Goal: Ask a question

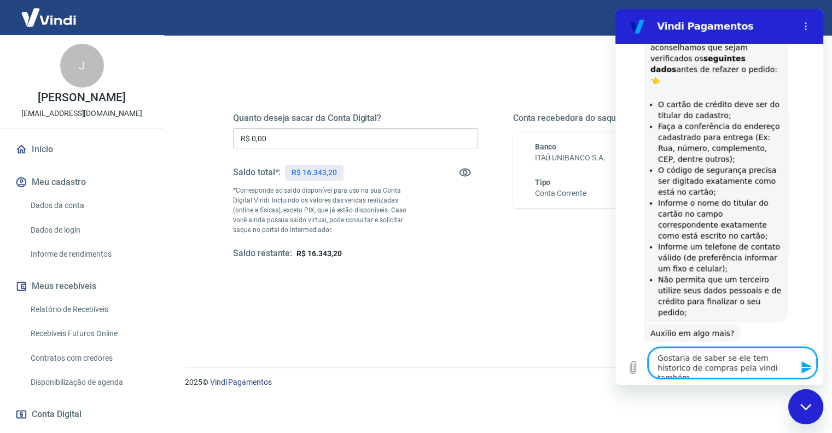
scroll to position [2849, 0]
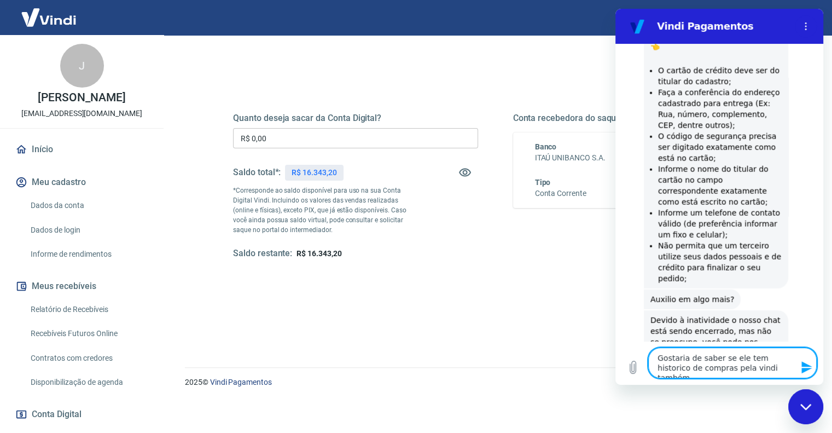
scroll to position [2866, 0]
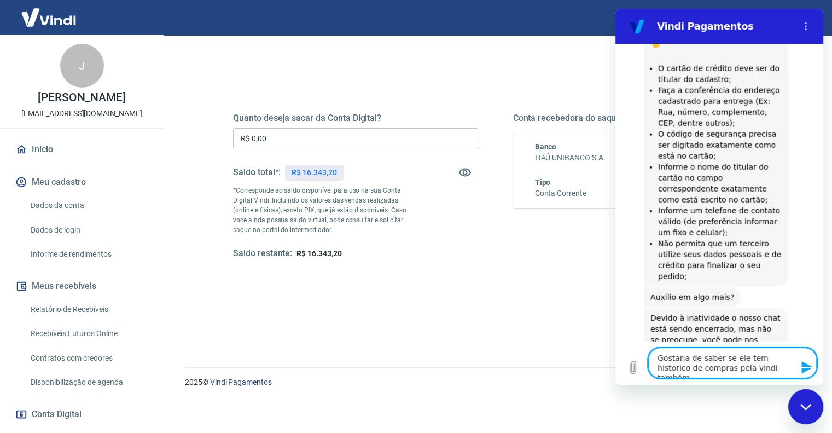
drag, startPoint x: 764, startPoint y: 370, endPoint x: 639, endPoint y: 351, distance: 126.2
click at [639, 351] on div "Digite uma mensagem Gostaria de saber se ele tem historico de compras pela vind…" at bounding box center [719, 363] width 208 height 44
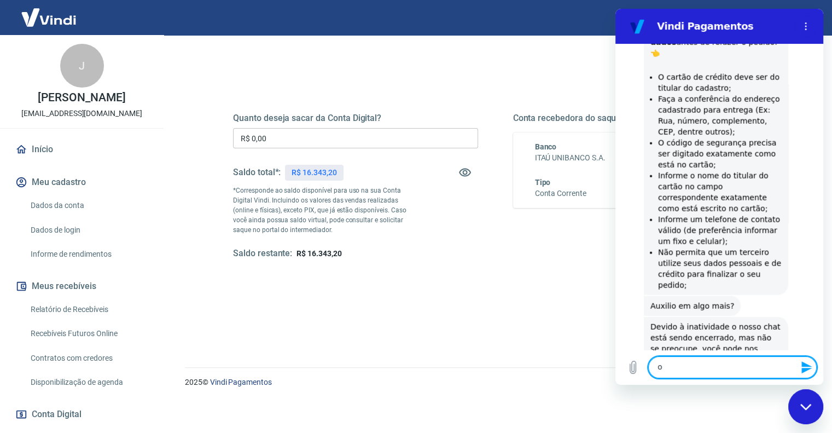
type textarea "oi"
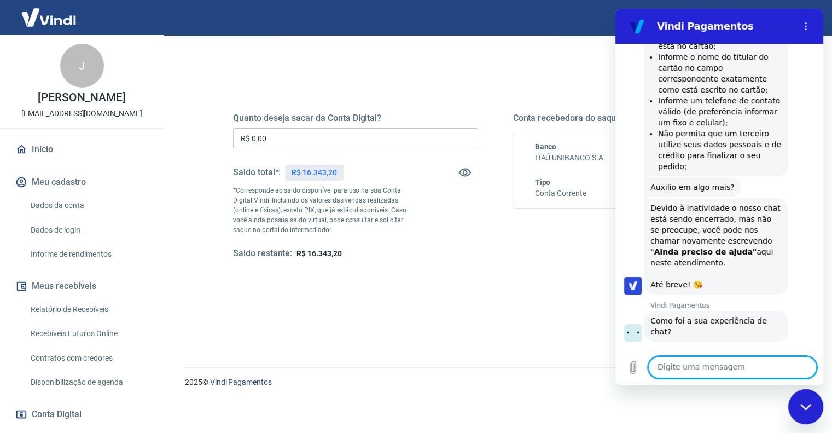
scroll to position [2978, 0]
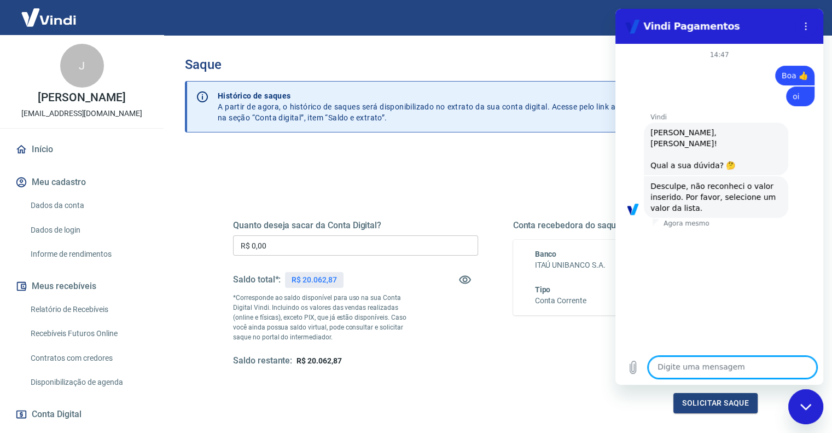
click at [668, 369] on textarea at bounding box center [732, 367] width 168 height 22
type textarea "oi"
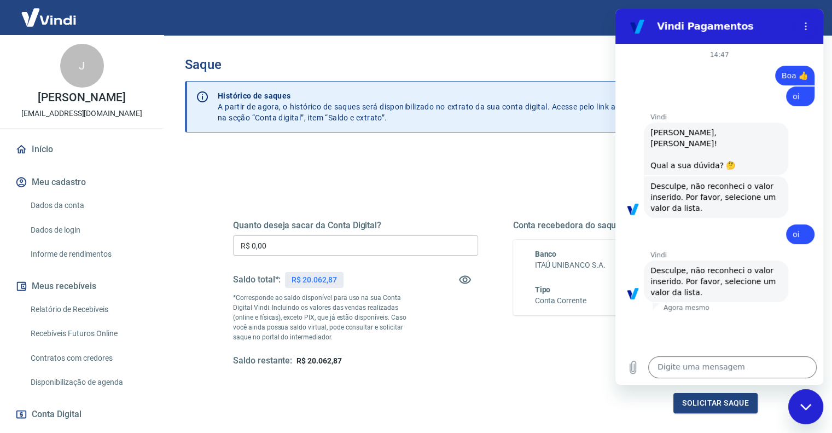
click at [490, 166] on div "Quanto deseja sacar da Conta Digital? R$ 0,00 ​ Saldo total*: R$ 20.062,87 *Cor…" at bounding box center [495, 345] width 621 height 391
click at [800, 405] on icon "Fechar janela de mensagens" at bounding box center [805, 406] width 11 height 7
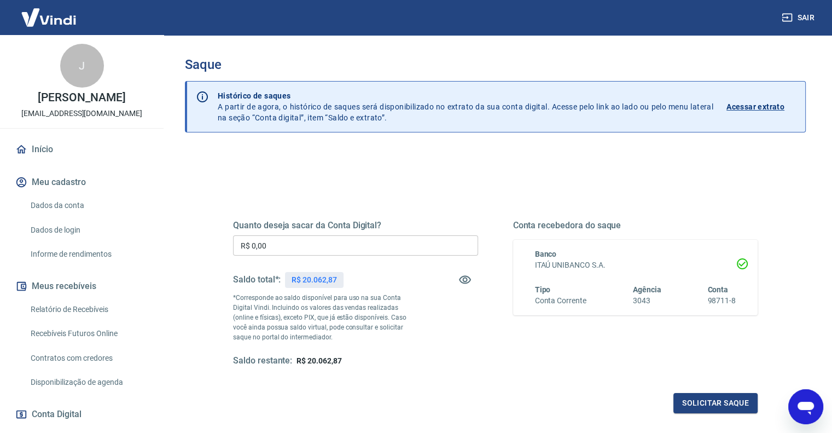
click at [812, 407] on icon "Abrir janela de mensagens" at bounding box center [806, 407] width 16 height 13
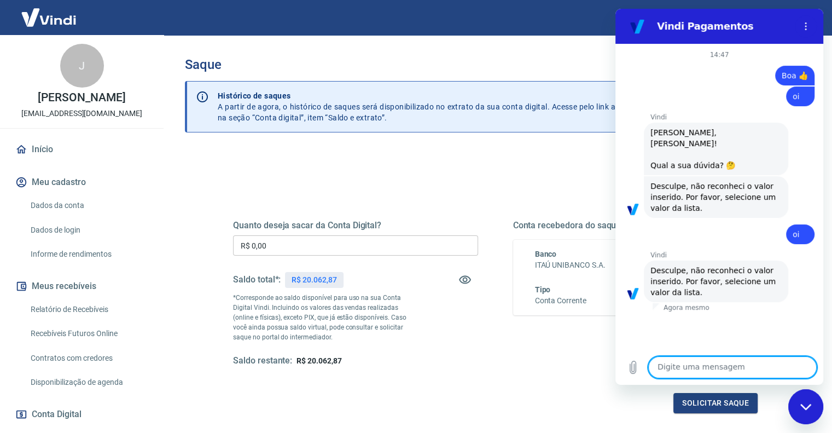
type textarea "6"
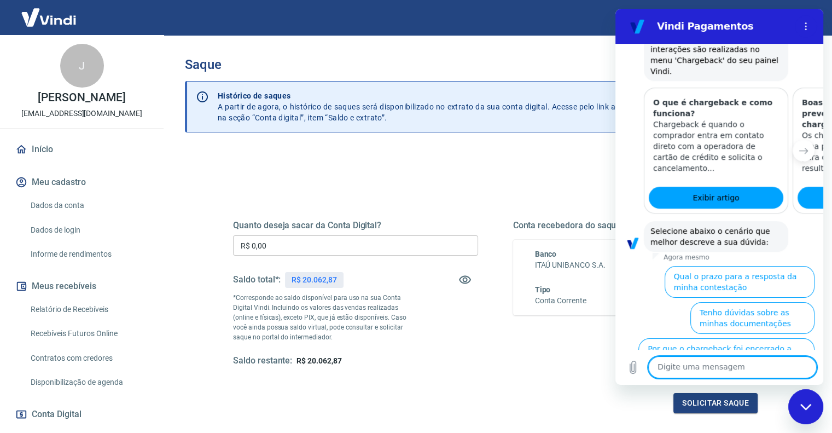
scroll to position [505, 0]
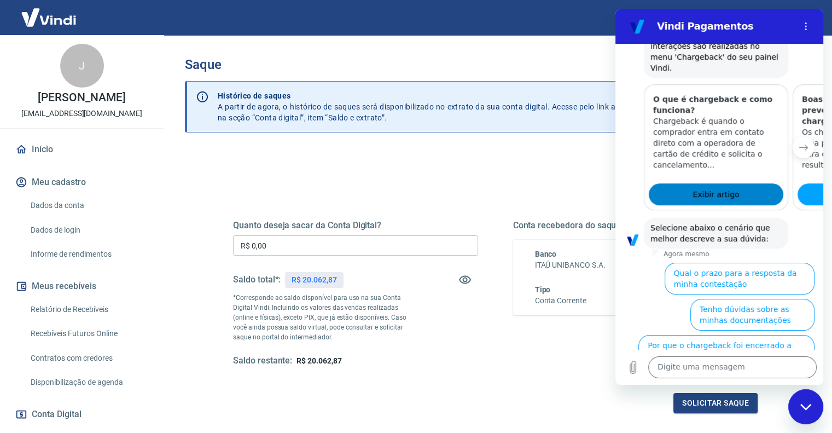
click at [717, 188] on span "Exibir artigo" at bounding box center [715, 194] width 46 height 13
click at [489, 71] on h3 "Saque" at bounding box center [495, 64] width 621 height 15
click at [670, 24] on h2 "Vindi Pagamentos" at bounding box center [723, 26] width 133 height 13
click at [808, 413] on div "Fechar janela de mensagens" at bounding box center [805, 406] width 33 height 33
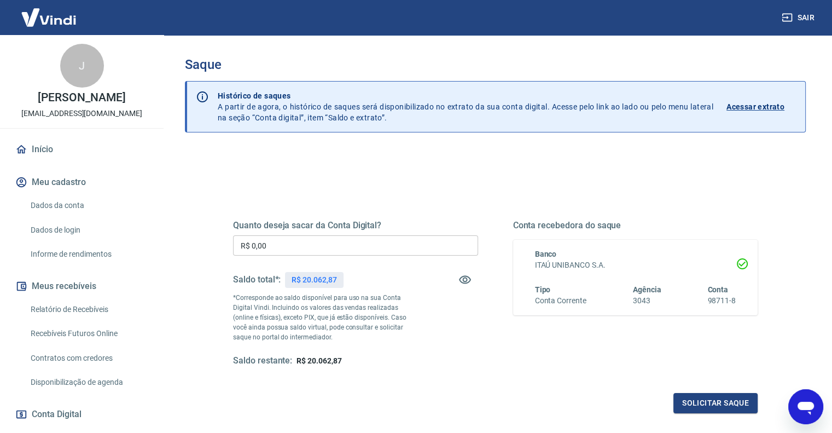
click at [825, 401] on div "Saque Histórico de saques A partir de agora, o histórico de saques será disponi…" at bounding box center [495, 248] width 673 height 426
click at [804, 407] on icon "Abrir janela de mensagens" at bounding box center [806, 407] width 16 height 13
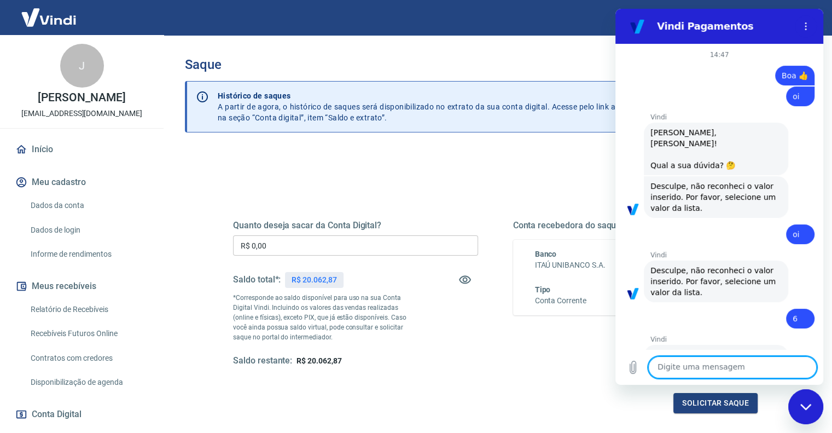
scroll to position [505, 0]
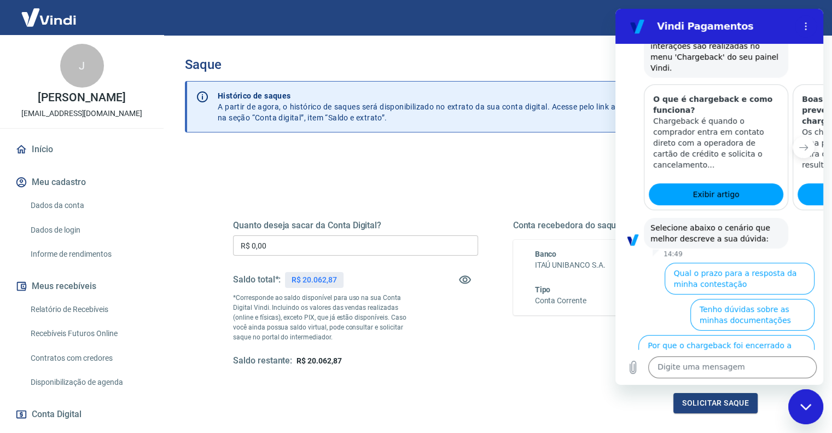
click at [804, 407] on icon "Fechar janela de mensagens" at bounding box center [805, 406] width 11 height 6
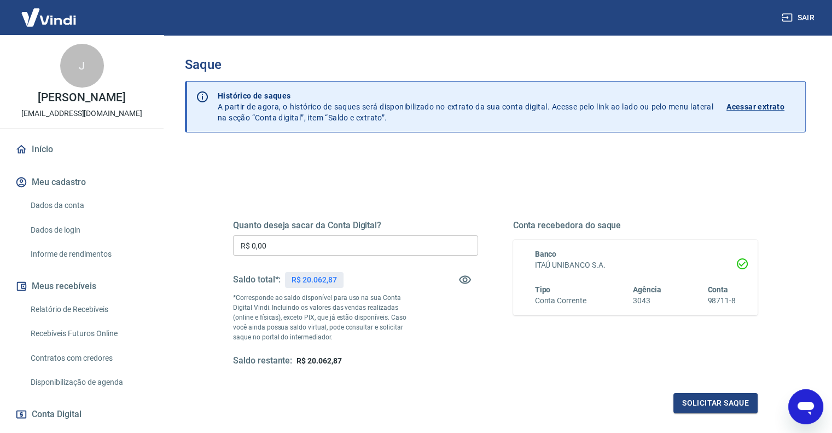
click at [804, 407] on icon "Abrir janela de mensagens" at bounding box center [806, 407] width 16 height 13
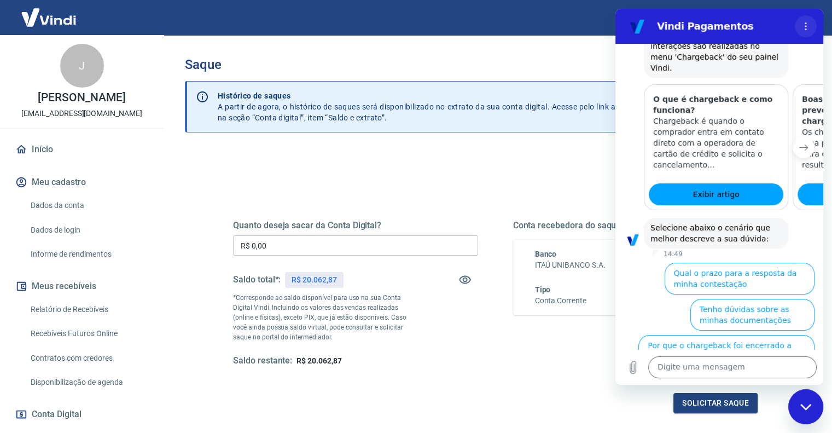
click at [800, 23] on button "Menu de opções" at bounding box center [806, 26] width 22 height 22
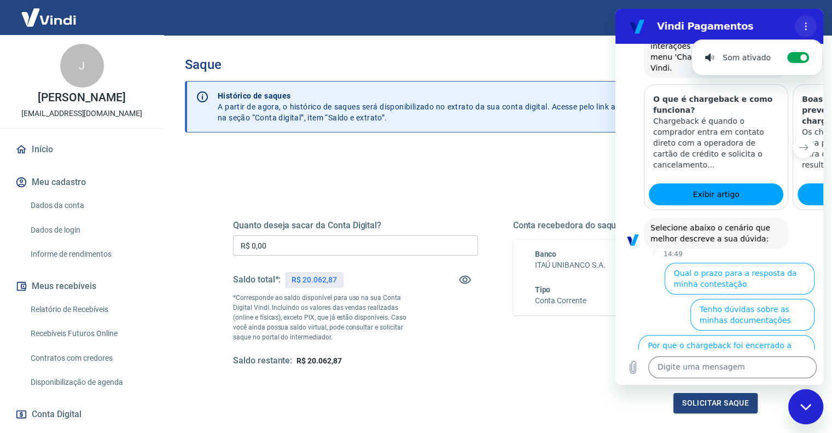
click at [800, 24] on button "Menu de opções" at bounding box center [806, 26] width 22 height 22
